Goal: Information Seeking & Learning: Learn about a topic

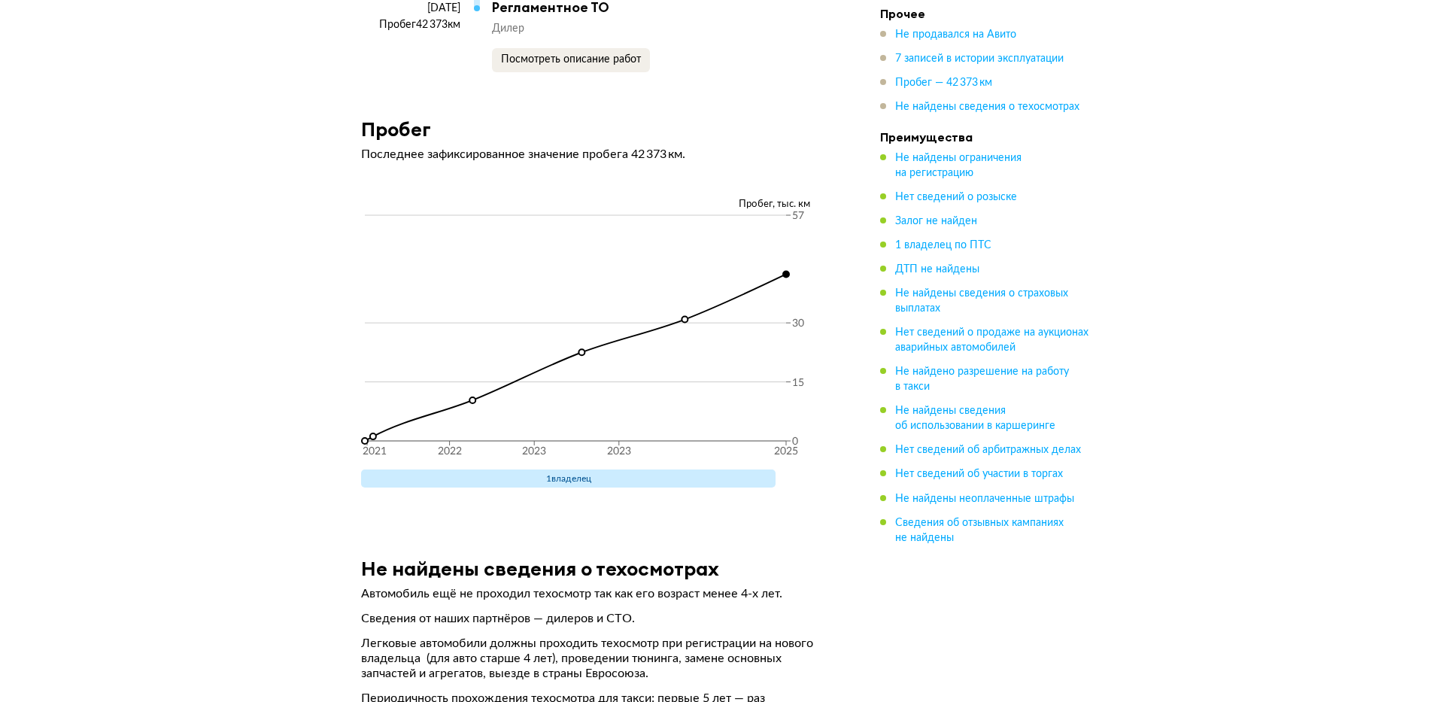
scroll to position [2438, 0]
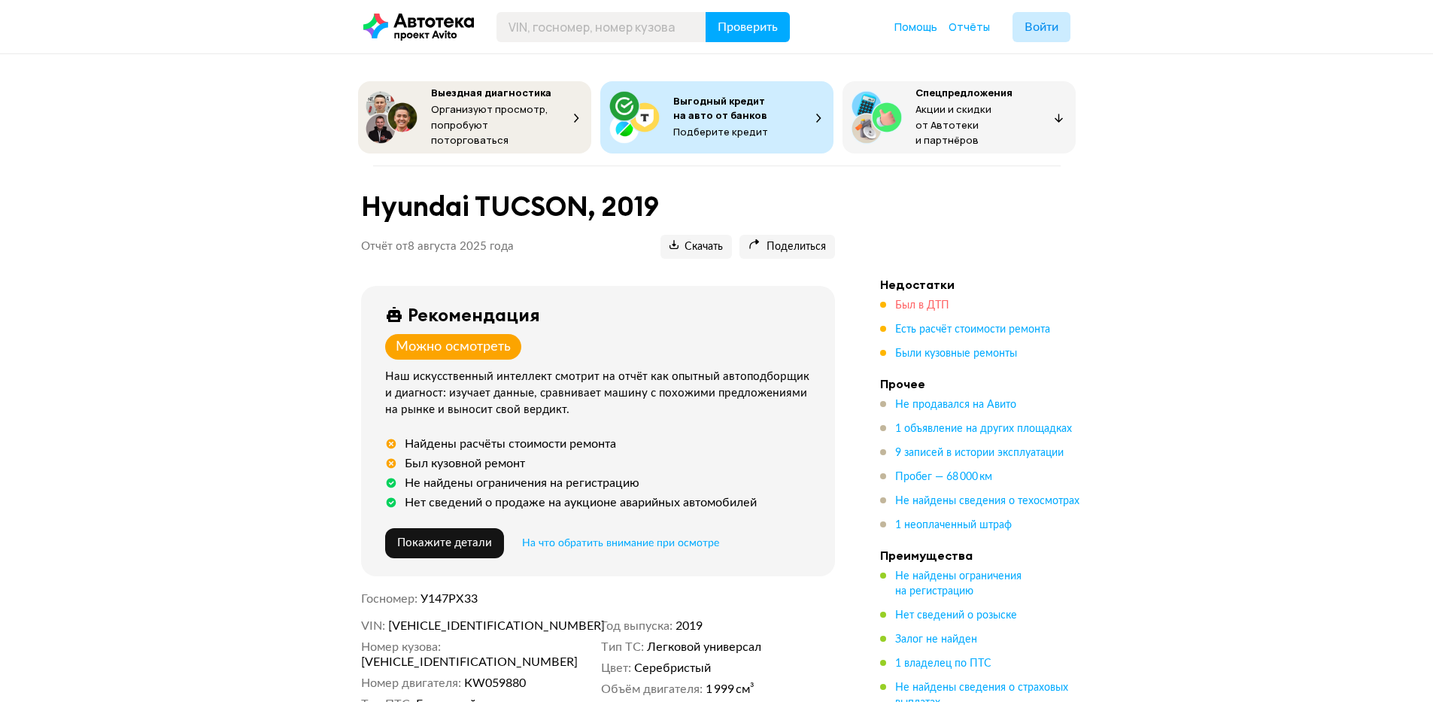
click at [932, 300] on span "Был в ДТП" at bounding box center [922, 305] width 54 height 11
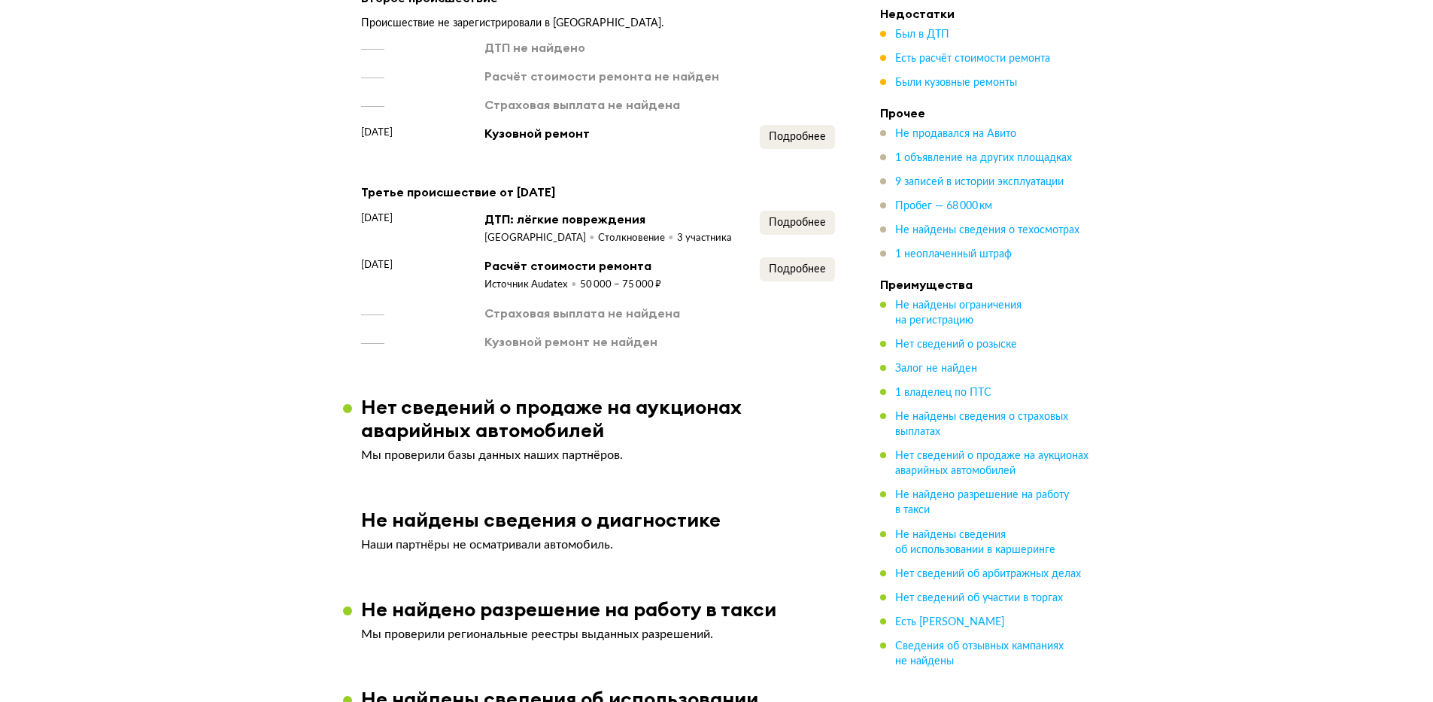
scroll to position [1530, 0]
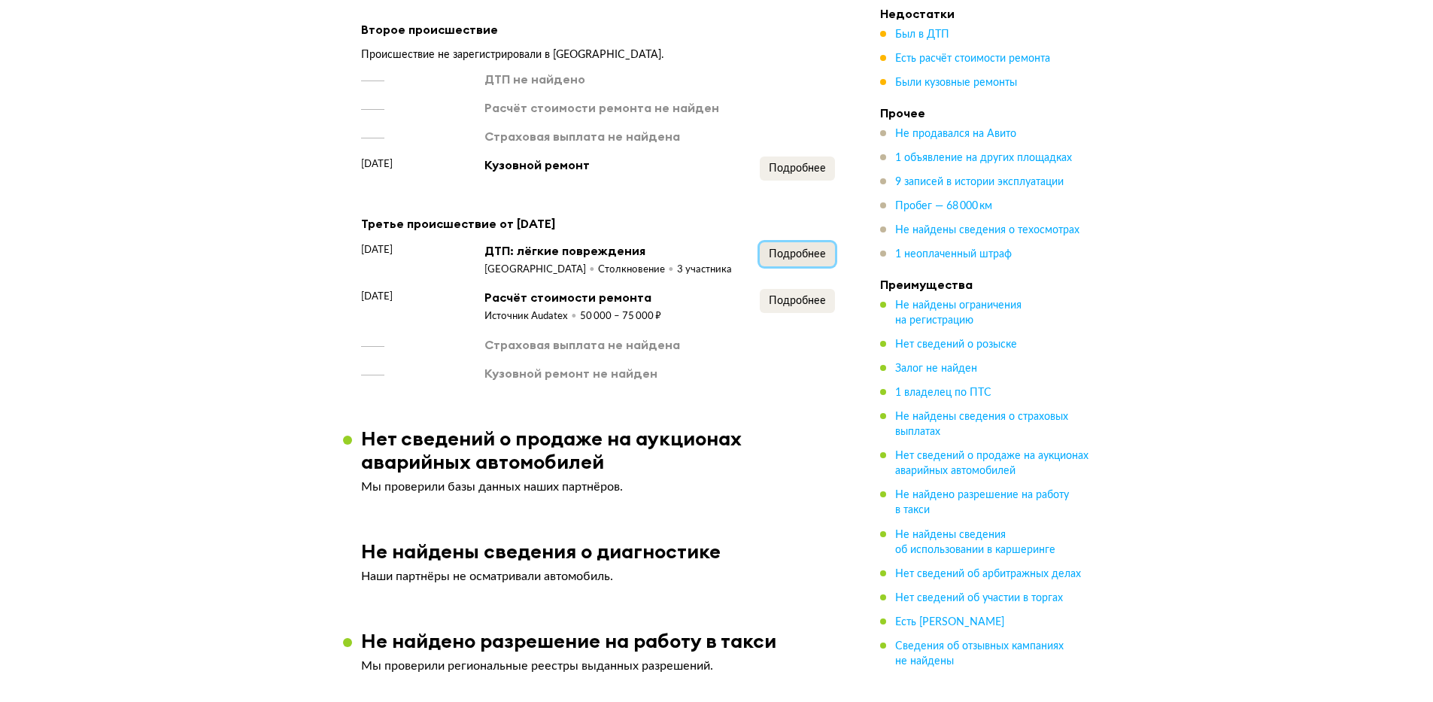
click at [804, 260] on span "Подробнее" at bounding box center [797, 254] width 57 height 11
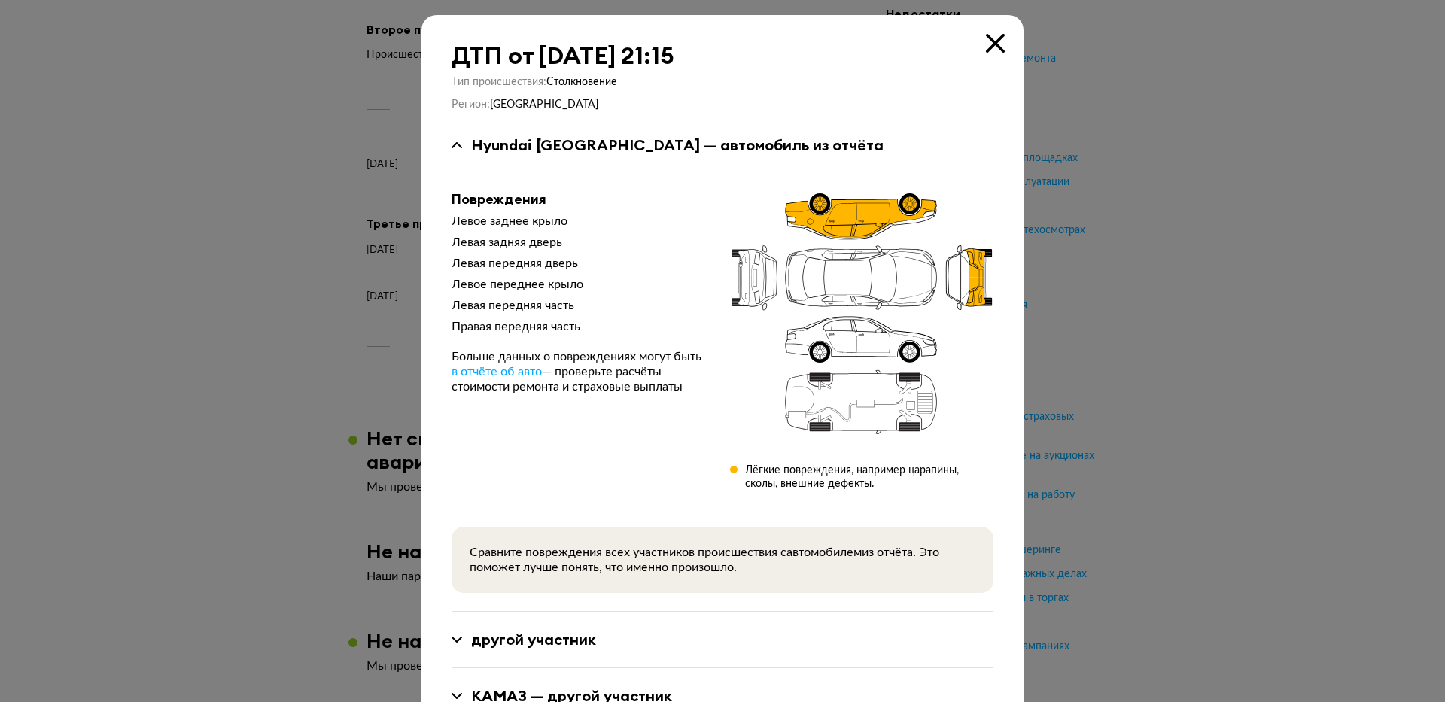
click at [988, 43] on icon at bounding box center [995, 43] width 19 height 19
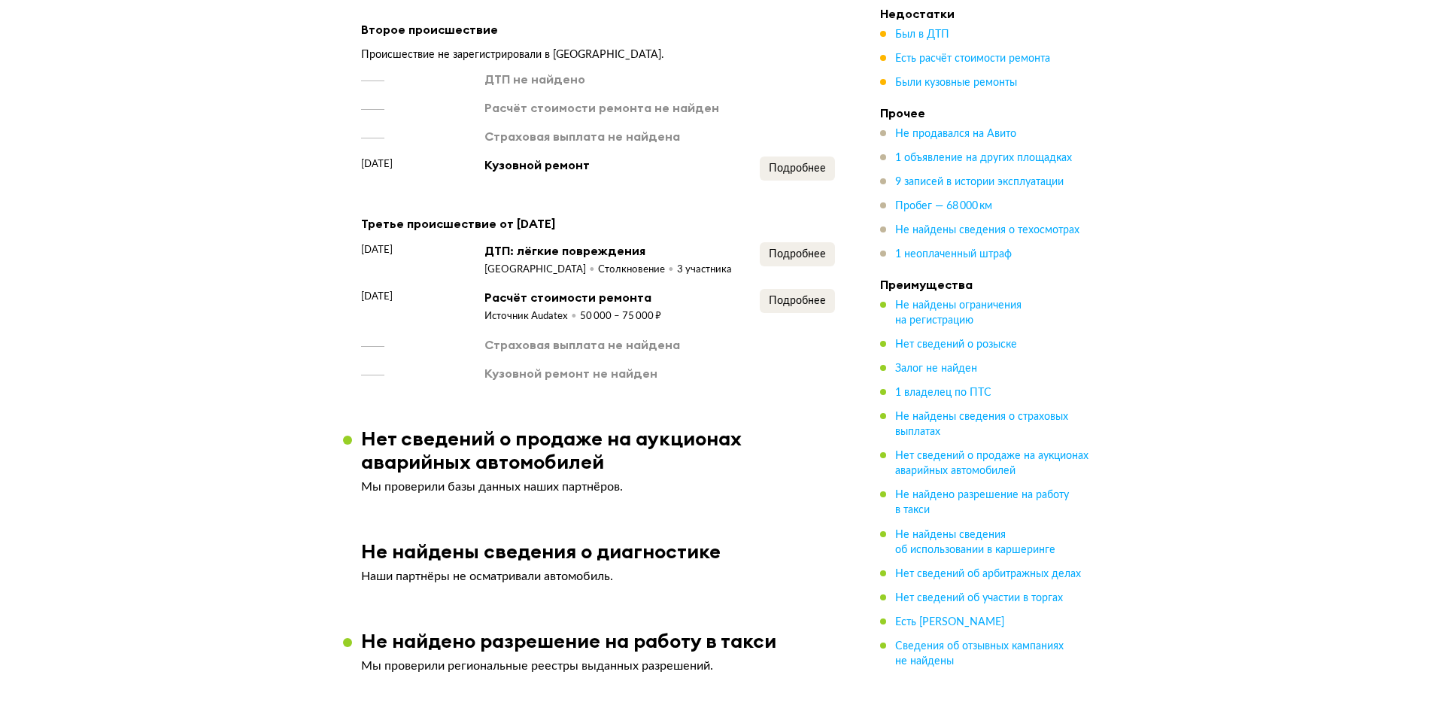
click at [947, 65] on span "Есть расчёт стоимости ремонта" at bounding box center [972, 58] width 155 height 15
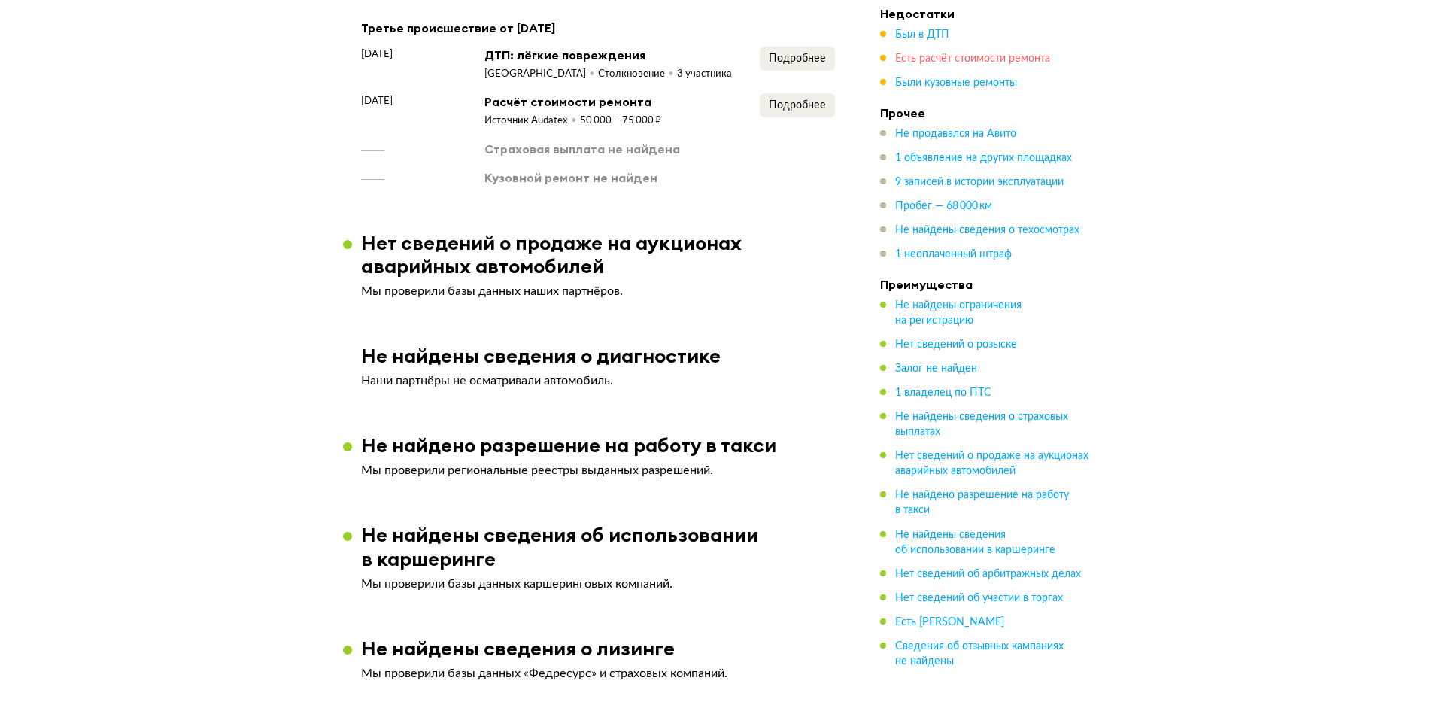
click at [957, 59] on span "Есть расчёт стоимости ремонта" at bounding box center [972, 58] width 155 height 11
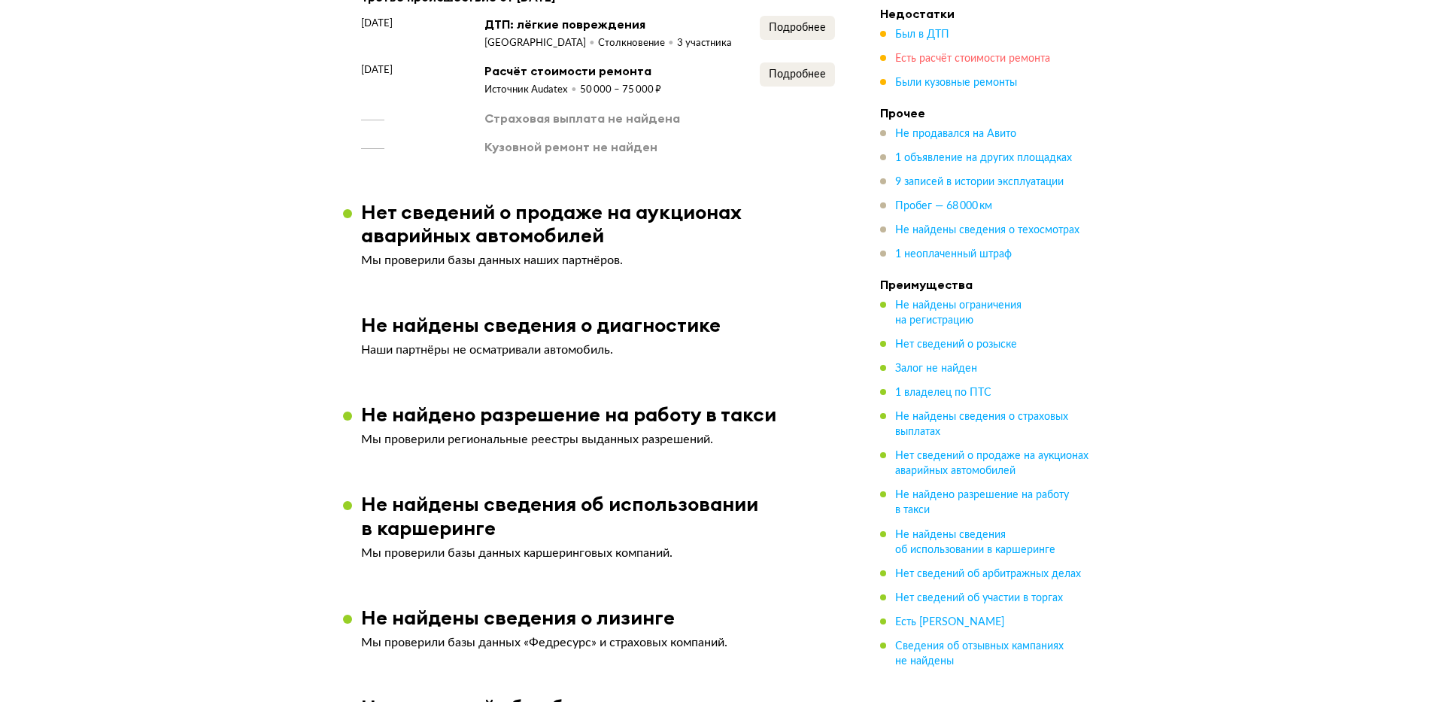
scroll to position [1758, 0]
click at [803, 79] on span "Подробнее" at bounding box center [797, 73] width 57 height 11
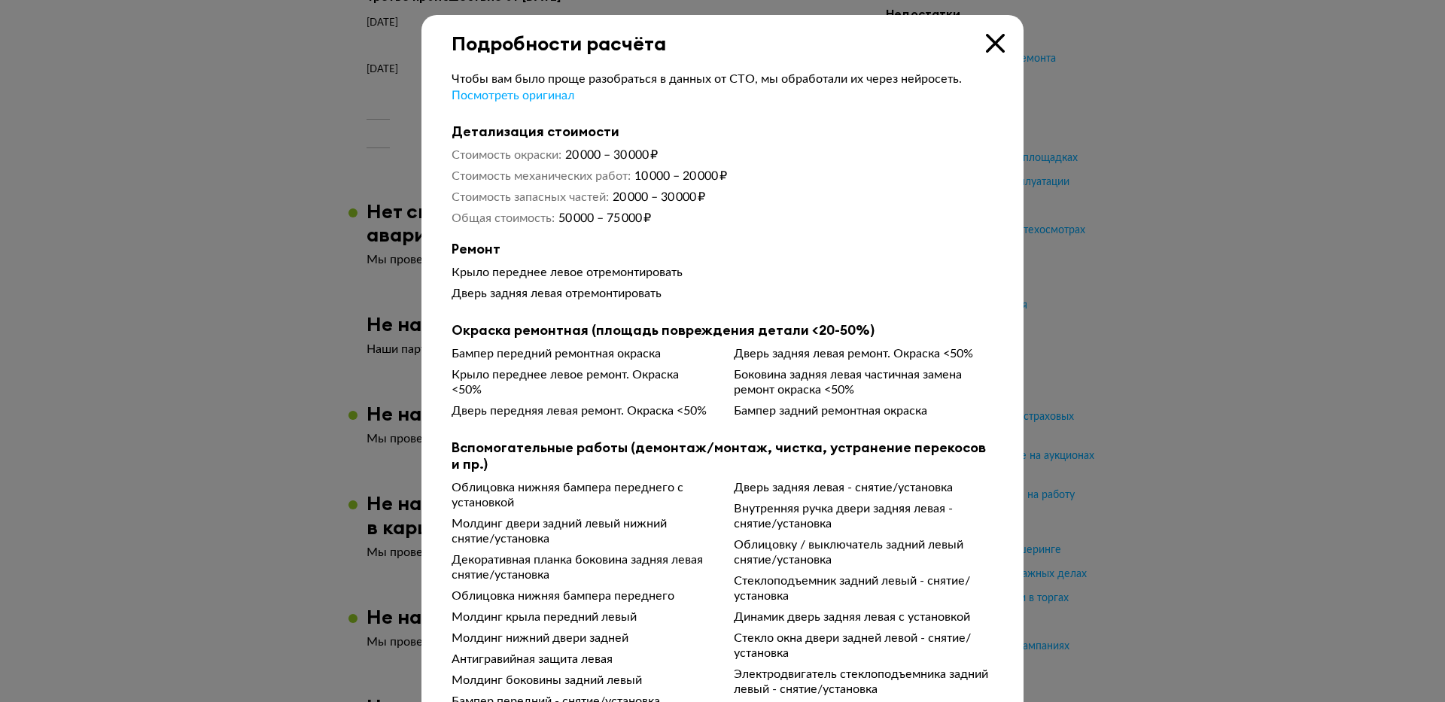
click at [993, 45] on icon at bounding box center [995, 43] width 19 height 19
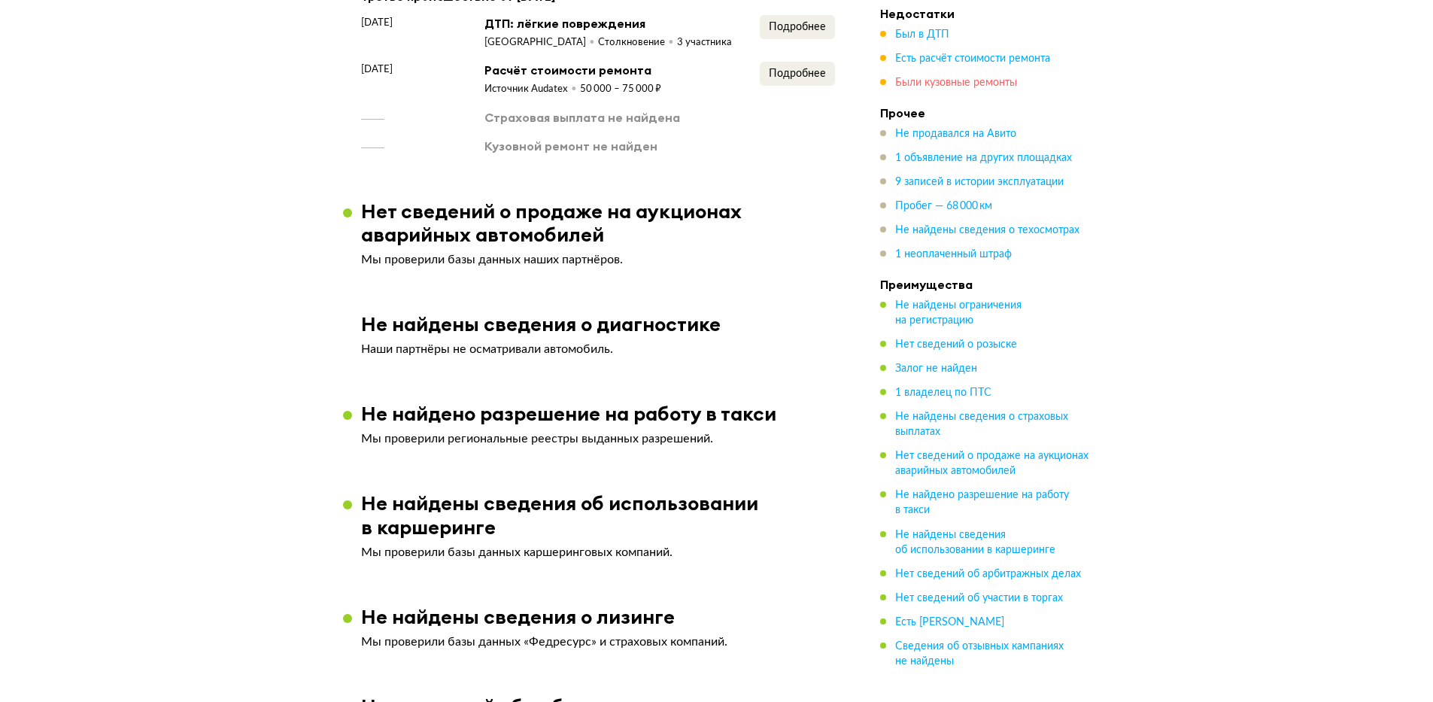
click at [989, 81] on span "Были кузовные ремонты" at bounding box center [956, 83] width 122 height 11
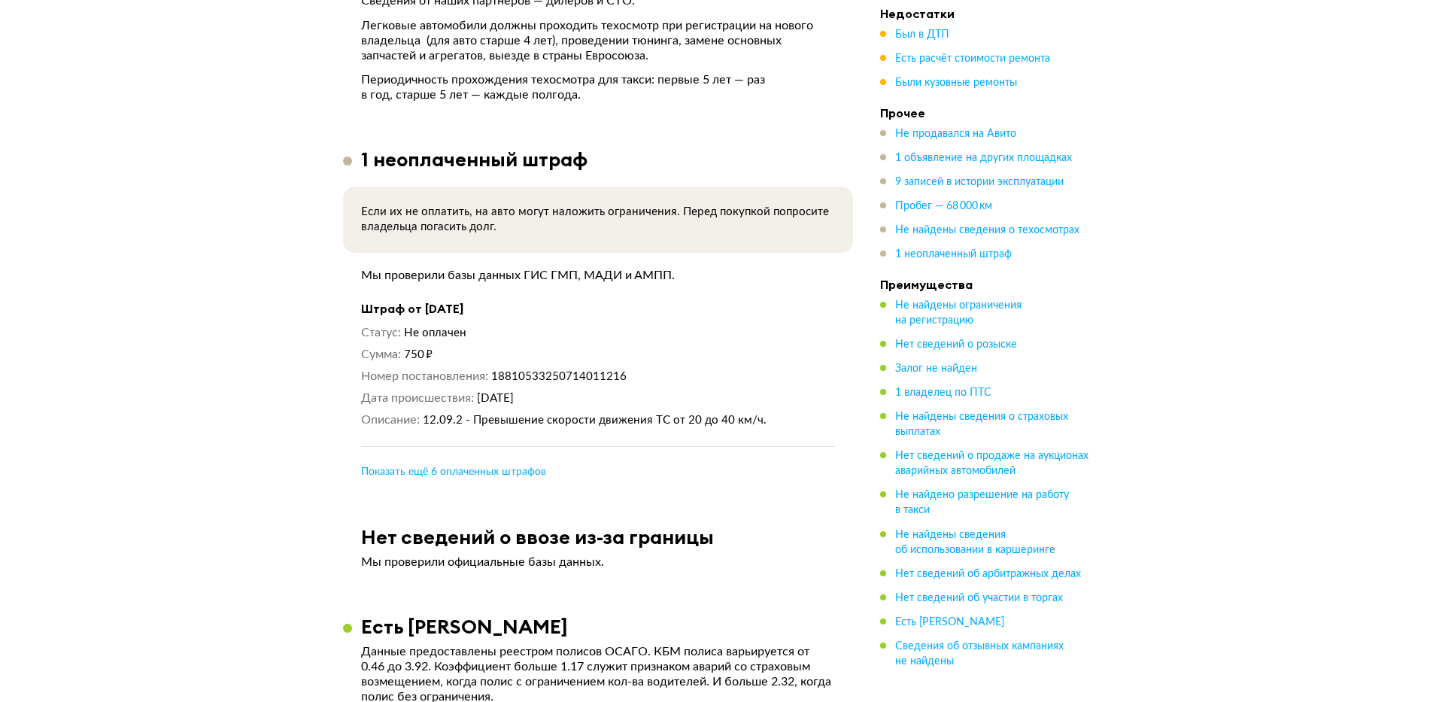
scroll to position [4948, 0]
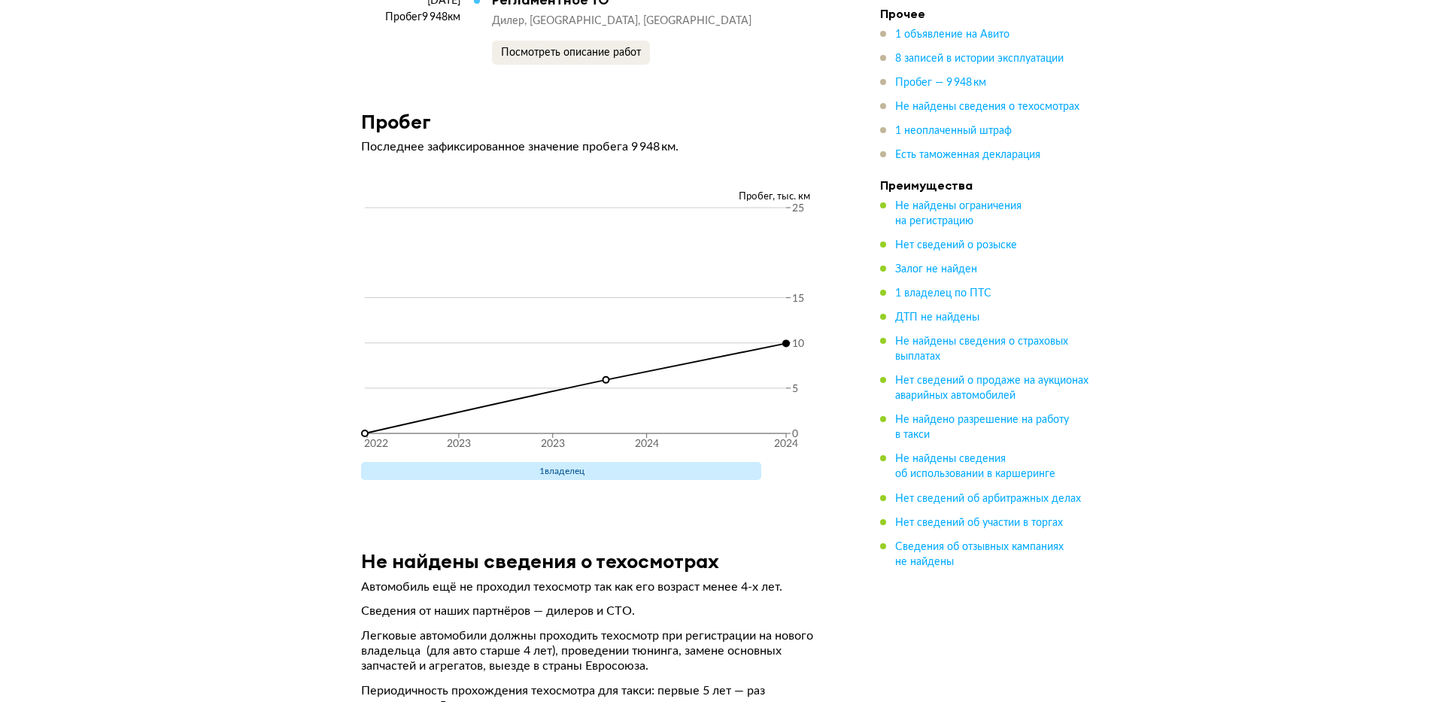
scroll to position [4153, 0]
